Goal: Task Accomplishment & Management: Use online tool/utility

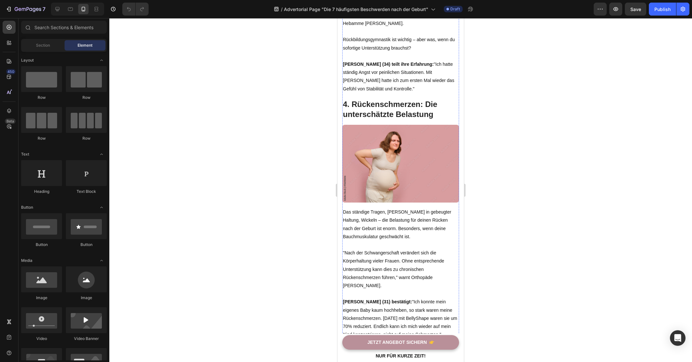
scroll to position [729, 0]
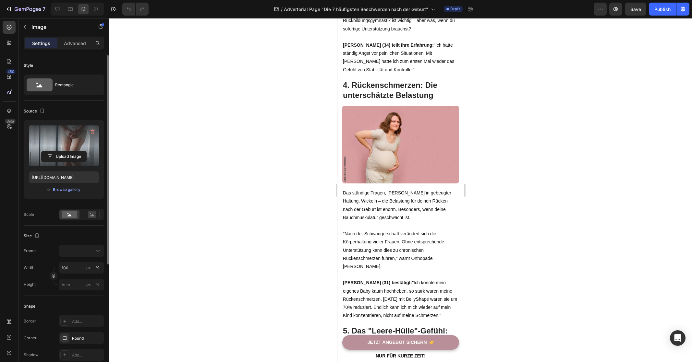
click at [66, 138] on label at bounding box center [64, 146] width 70 height 41
click at [66, 151] on input "file" at bounding box center [64, 156] width 45 height 11
type input "https://cdn.shopify.com/s/files/1/0821/7847/4330/files/gempages_537579795580454…"
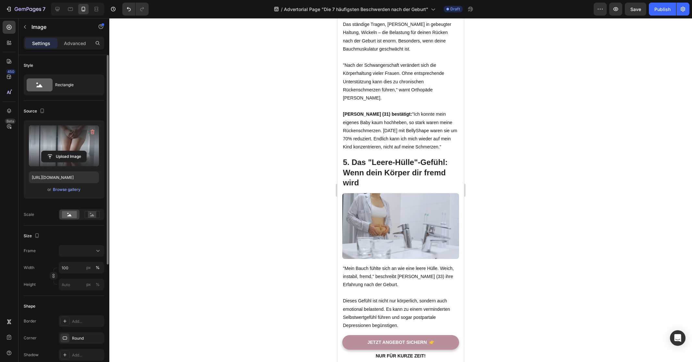
scroll to position [1030, 0]
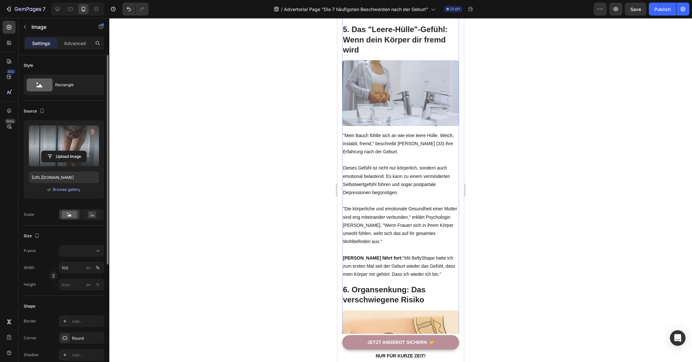
click at [66, 143] on label at bounding box center [64, 146] width 70 height 41
click at [66, 151] on input "file" at bounding box center [64, 156] width 45 height 11
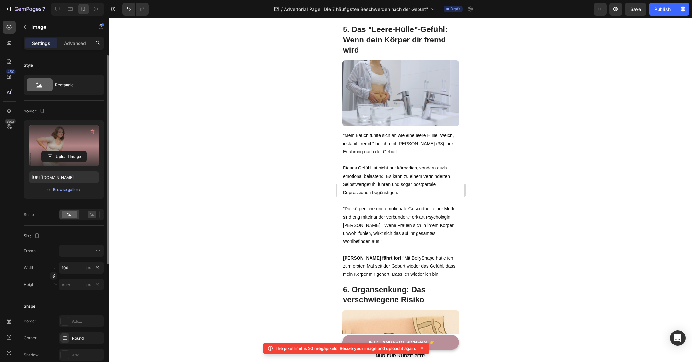
click at [67, 141] on label at bounding box center [64, 146] width 70 height 41
click at [67, 151] on input "file" at bounding box center [64, 156] width 45 height 11
click at [80, 141] on label at bounding box center [64, 146] width 70 height 41
click at [80, 151] on input "file" at bounding box center [64, 156] width 45 height 11
type input "https://cdn.shopify.com/s/files/1/0821/7847/4330/files/gempages_537579795580454…"
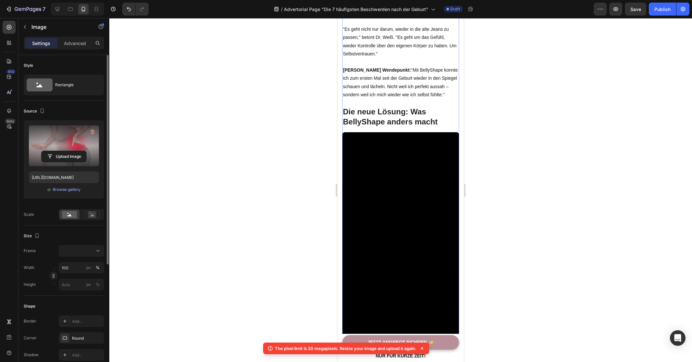
scroll to position [1917, 0]
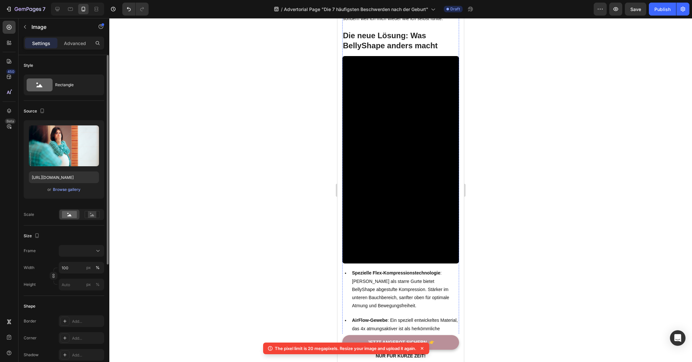
click at [72, 138] on label at bounding box center [64, 146] width 70 height 41
click at [72, 151] on input "file" at bounding box center [64, 156] width 45 height 11
type input "https://cdn.shopify.com/s/files/1/0821/7847/4330/files/gempages_537579795580454…"
click at [84, 137] on label at bounding box center [64, 146] width 70 height 41
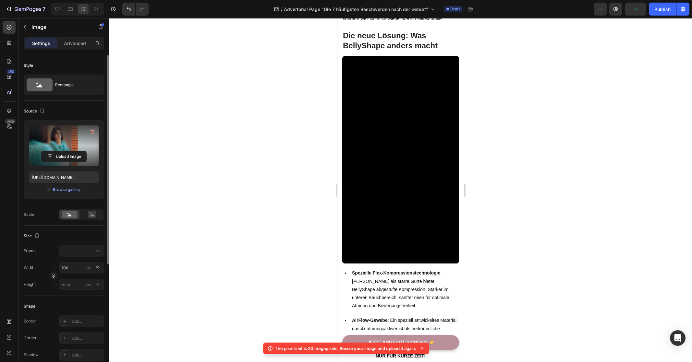
click at [84, 151] on input "file" at bounding box center [64, 156] width 45 height 11
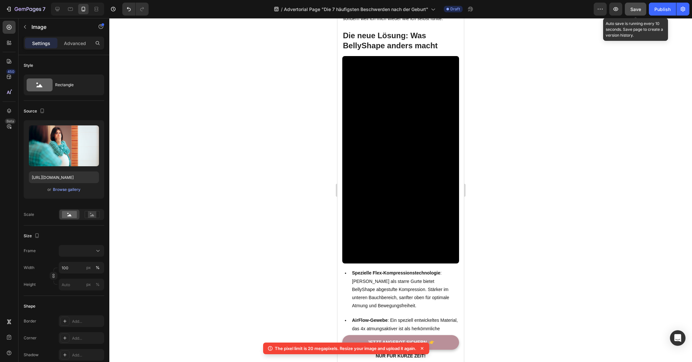
click at [632, 8] on span "Save" at bounding box center [635, 9] width 11 height 6
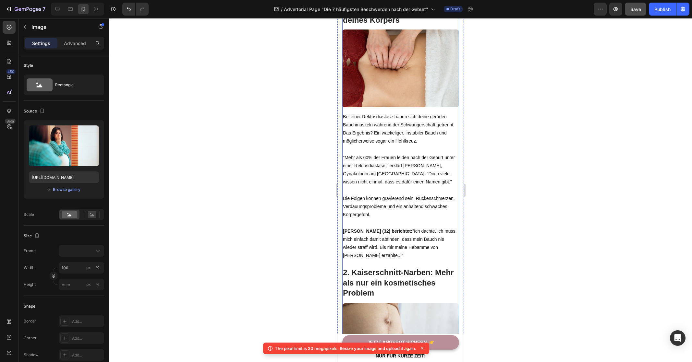
scroll to position [0, 0]
